Goal: Transaction & Acquisition: Purchase product/service

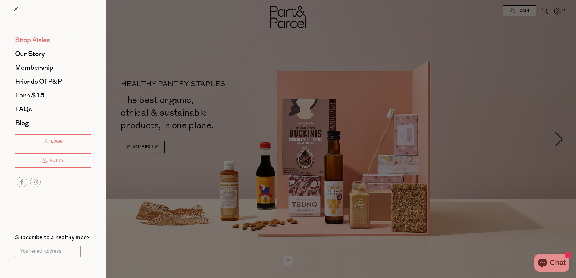
click at [52, 38] on link "Shop Aisles" at bounding box center [53, 40] width 76 height 7
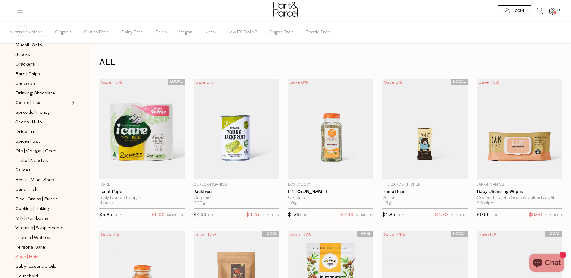
scroll to position [30, 0]
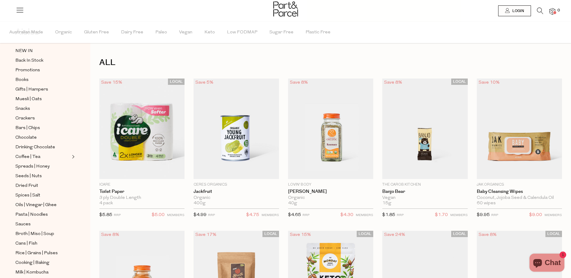
click at [38, 101] on ul "NEW IN Back In Stock Promotions Books Gifts | Hampers Muesli | Oats Snacks Crac…" at bounding box center [45, 200] width 64 height 306
click at [41, 96] on span "Muesli | Oats" at bounding box center [28, 99] width 26 height 7
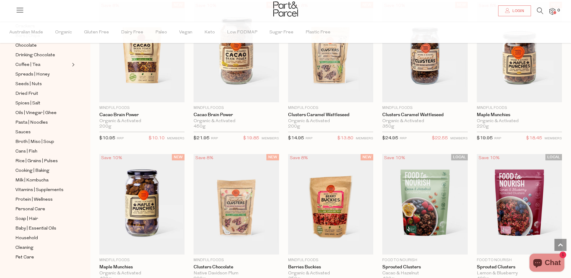
scroll to position [361, 0]
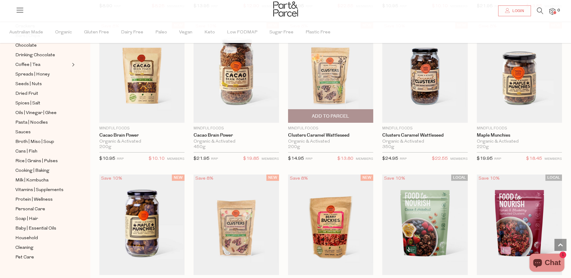
click at [347, 87] on img at bounding box center [330, 72] width 85 height 101
